Goal: Information Seeking & Learning: Compare options

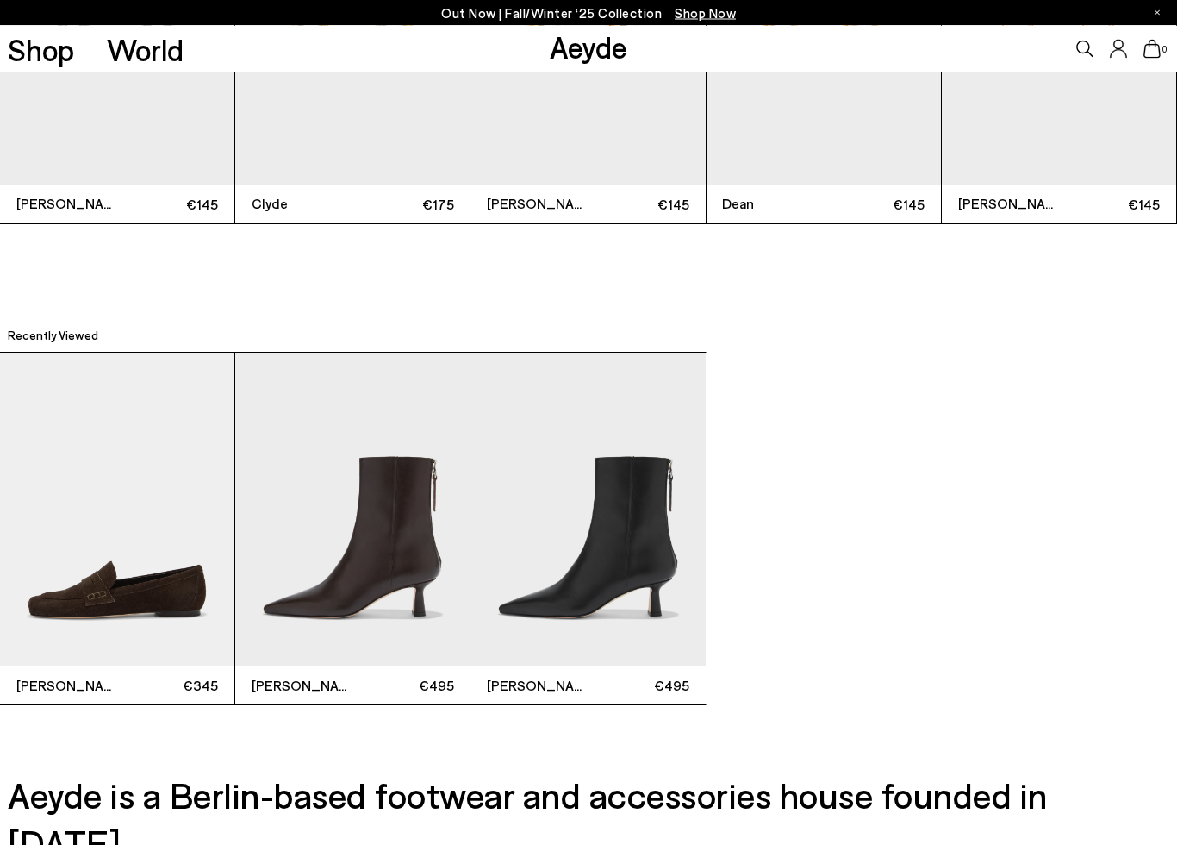
scroll to position [4404, 0]
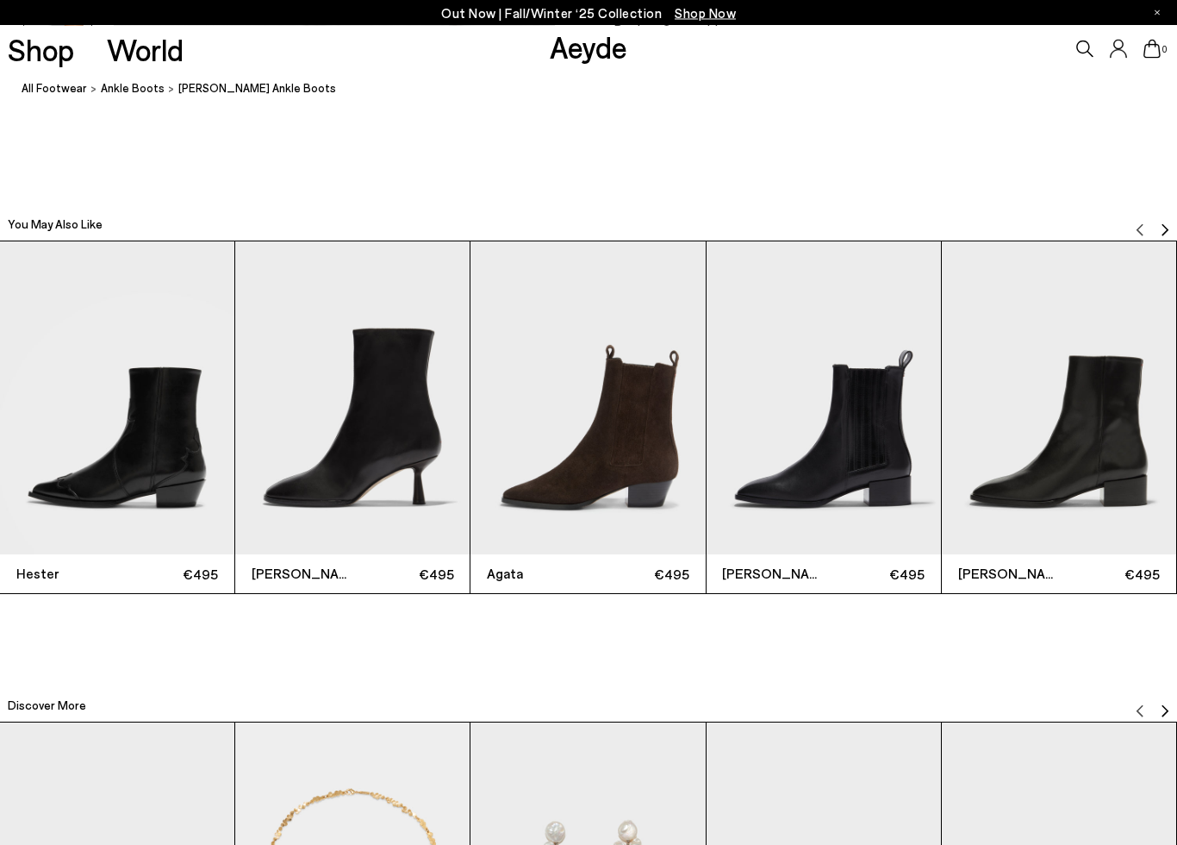
scroll to position [3553, 0]
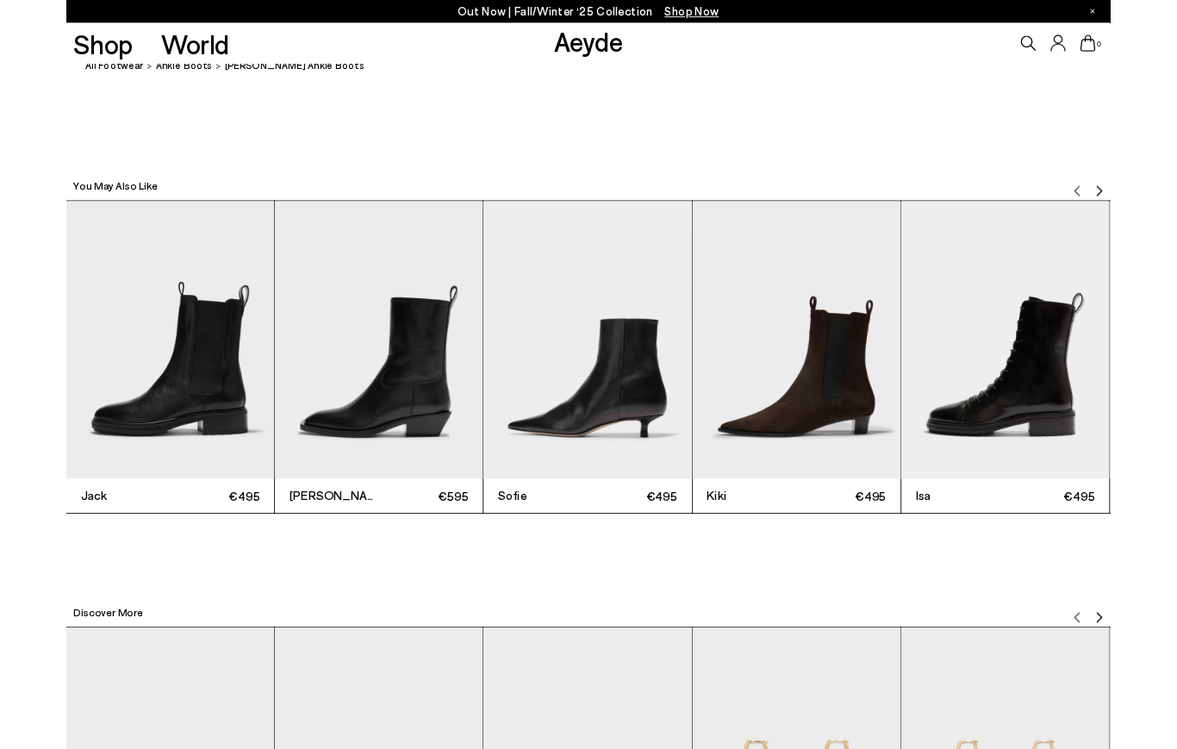
scroll to position [3561, 0]
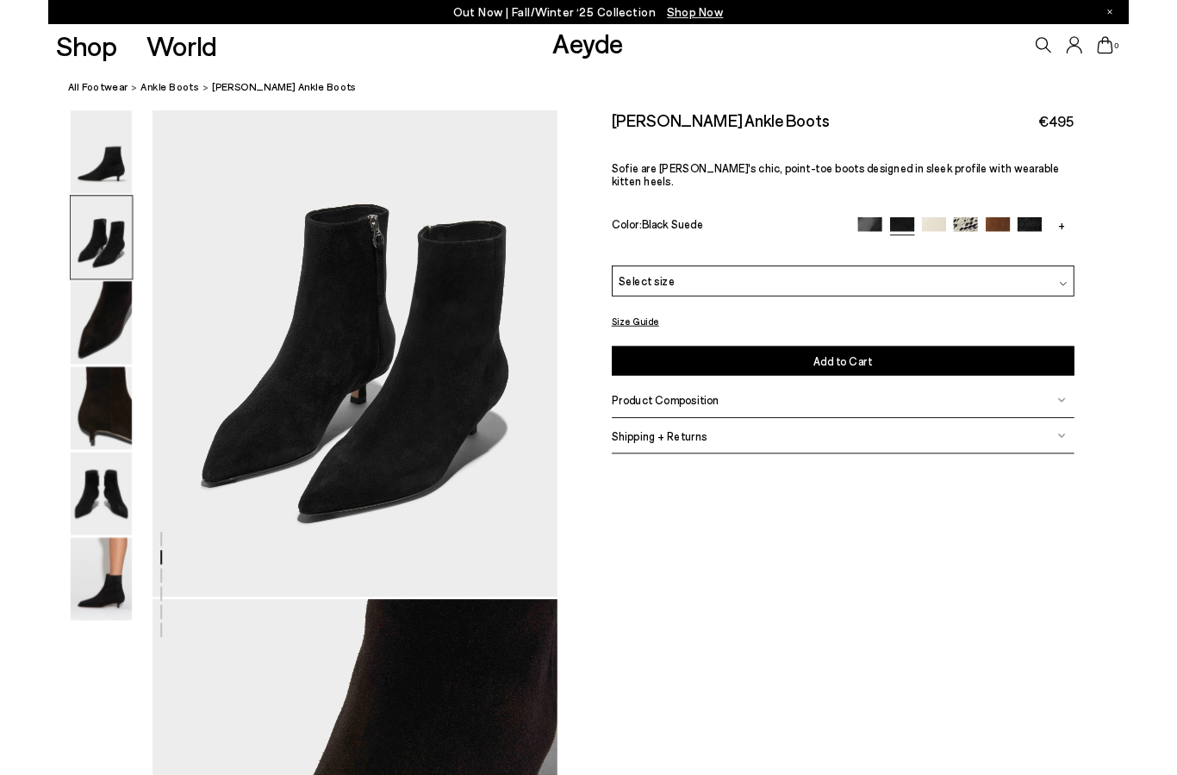
scroll to position [669, 0]
